Goal: Task Accomplishment & Management: Use online tool/utility

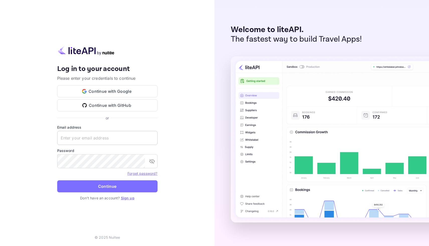
click at [100, 135] on input "text" at bounding box center [107, 138] width 100 height 14
click at [99, 138] on input "text" at bounding box center [107, 138] width 100 height 14
click at [108, 138] on input "text" at bounding box center [107, 138] width 100 height 14
type input "[EMAIL_ADDRESS][DOMAIN_NAME]"
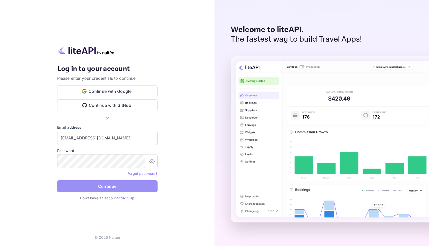
click at [111, 189] on button "Continue" at bounding box center [107, 187] width 100 height 12
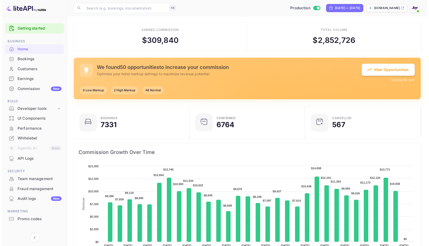
scroll to position [4, 4]
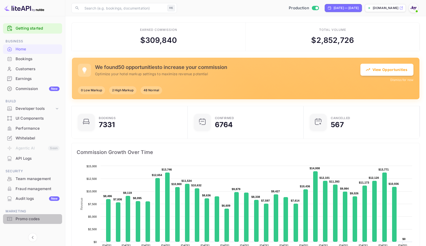
click at [26, 216] on div "Promo codes" at bounding box center [38, 219] width 44 height 6
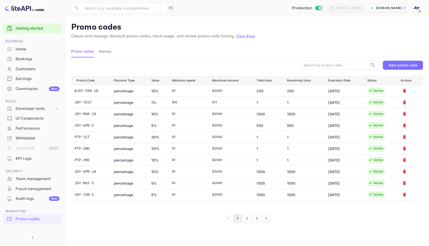
click at [397, 68] on button "New promo code" at bounding box center [403, 65] width 40 height 9
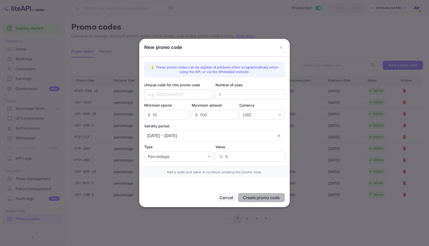
click at [172, 95] on input "text" at bounding box center [178, 95] width 69 height 10
type input "CODE5"
click at [167, 115] on input "10" at bounding box center [171, 115] width 37 height 10
type input "1"
click at [213, 111] on input "100" at bounding box center [218, 115] width 37 height 10
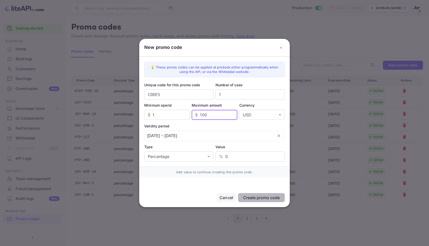
click at [217, 115] on input "100" at bounding box center [218, 115] width 37 height 10
type input "1000"
click at [178, 135] on input "[DATE] ~ [DATE]" at bounding box center [209, 136] width 129 height 10
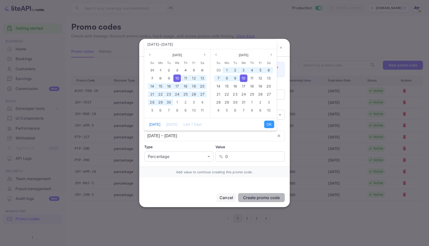
click at [177, 78] on span "10" at bounding box center [178, 78] width 4 height 4
click at [172, 104] on div "30" at bounding box center [169, 103] width 8 height 8
click at [239, 156] on input "0" at bounding box center [256, 157] width 60 height 10
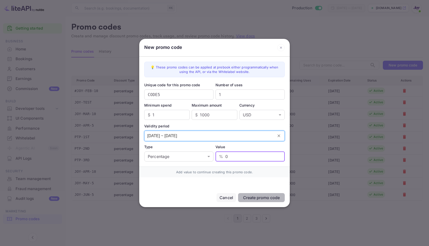
click at [247, 135] on input "[DATE] ~ [DATE]" at bounding box center [209, 136] width 129 height 10
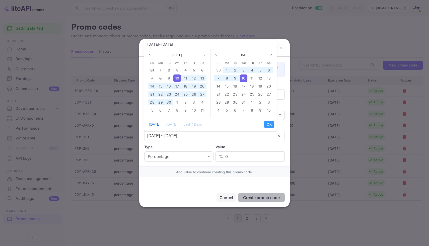
click at [176, 77] on span "10" at bounding box center [178, 78] width 4 height 4
click at [170, 103] on span "30" at bounding box center [169, 102] width 5 height 4
click at [270, 125] on button "OK" at bounding box center [269, 125] width 10 height 8
type input "[DATE] ~ [DATE]"
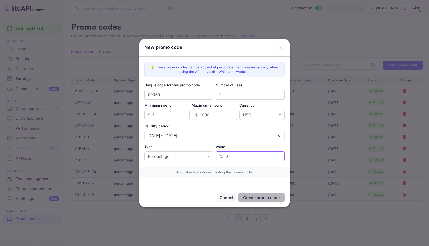
click at [235, 154] on input "0" at bounding box center [256, 157] width 60 height 10
type input "5"
click at [260, 195] on button "Create promo code" at bounding box center [261, 197] width 47 height 9
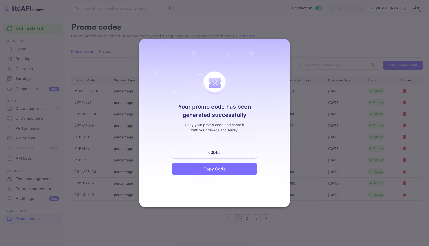
click at [227, 170] on div "Copy Code" at bounding box center [214, 169] width 85 height 12
